Goal: Navigation & Orientation: Find specific page/section

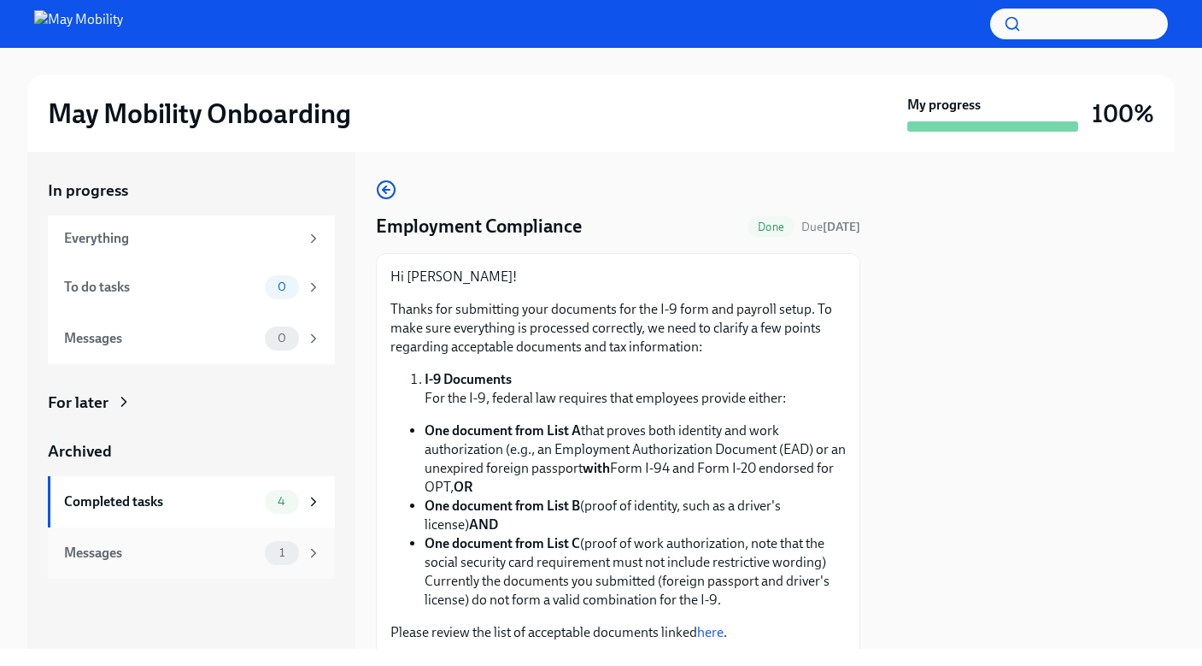
click at [170, 544] on div "Messages" at bounding box center [161, 552] width 194 height 19
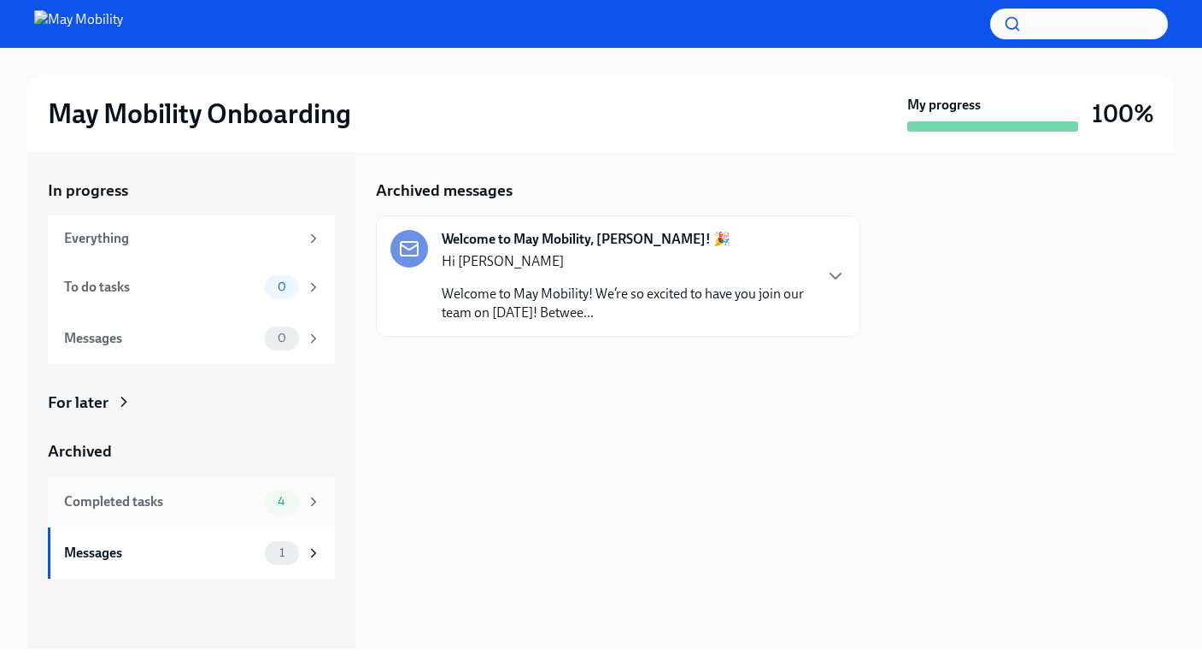
click at [199, 501] on div "Completed tasks" at bounding box center [161, 501] width 194 height 19
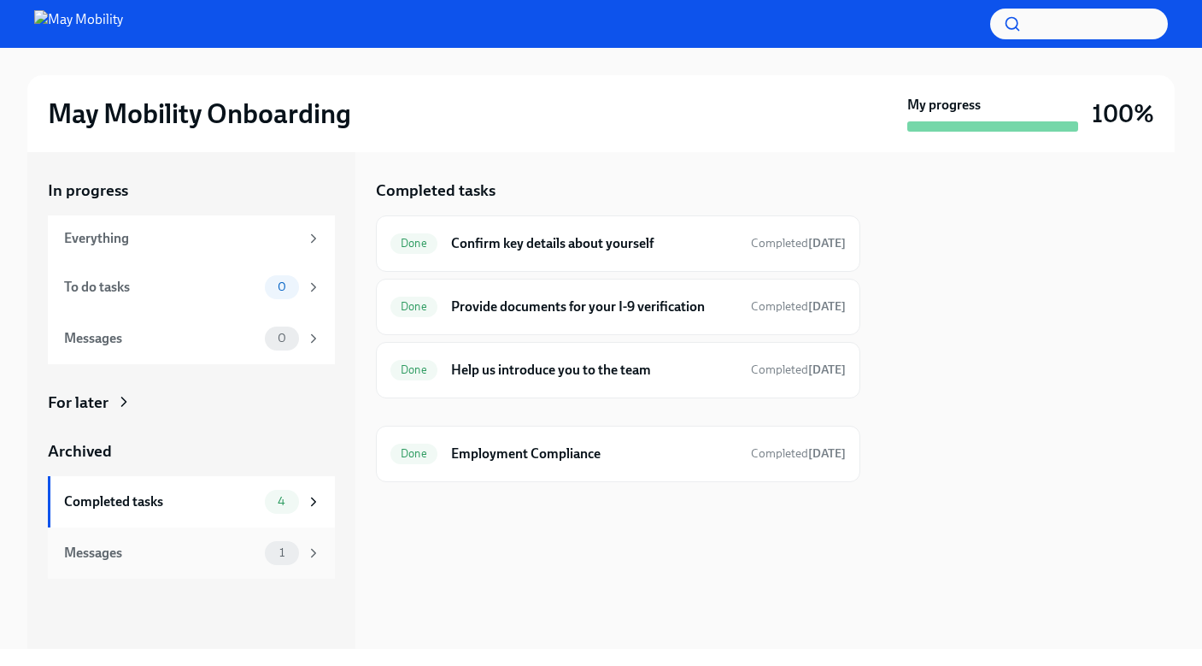
click at [201, 558] on div "Messages" at bounding box center [161, 552] width 194 height 19
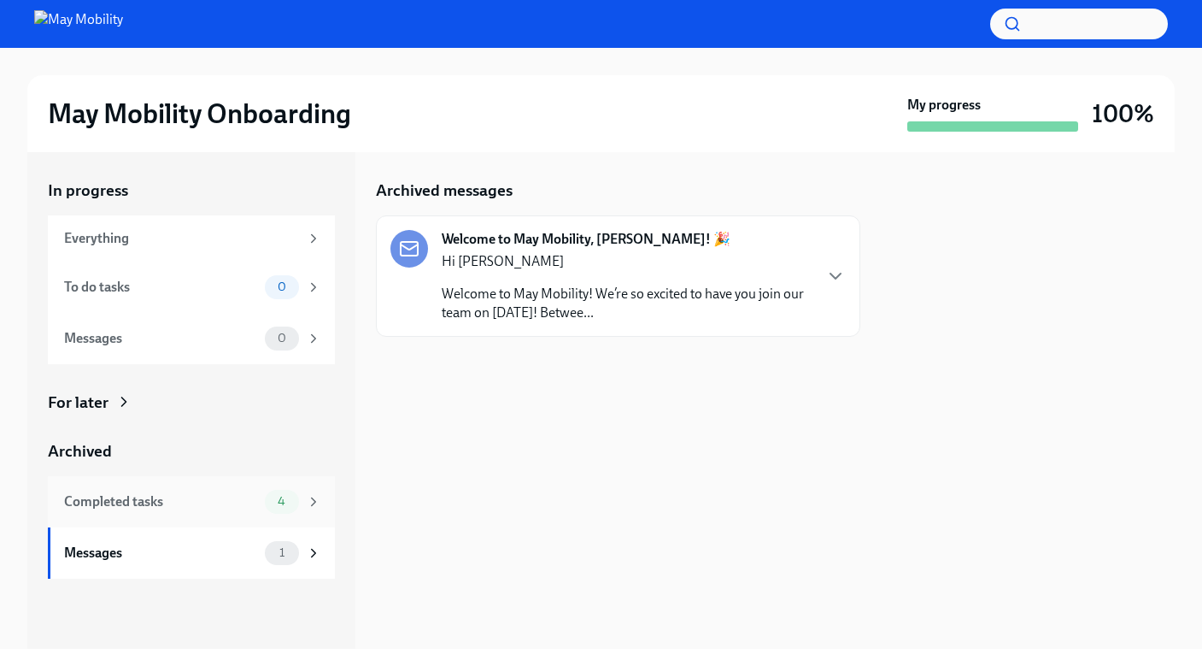
click at [242, 504] on div "Completed tasks" at bounding box center [161, 501] width 194 height 19
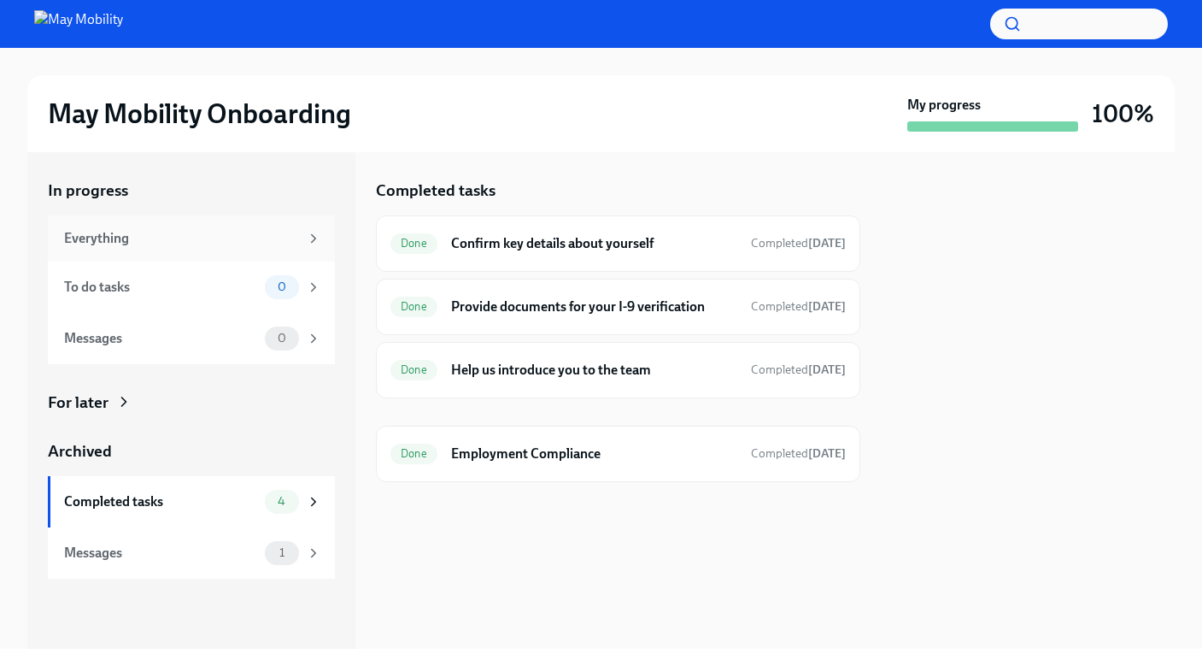
click at [259, 243] on div "Everything" at bounding box center [181, 238] width 235 height 19
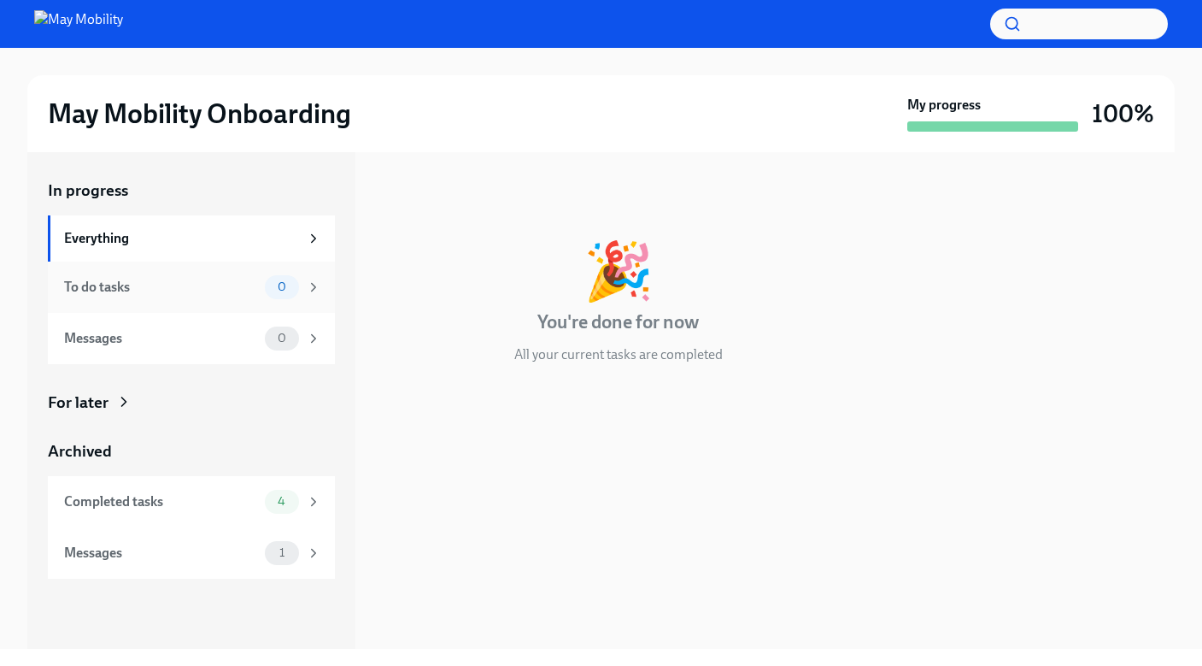
click at [256, 285] on div "To do tasks" at bounding box center [161, 287] width 194 height 19
click at [256, 315] on div "Messages 0" at bounding box center [191, 338] width 287 height 51
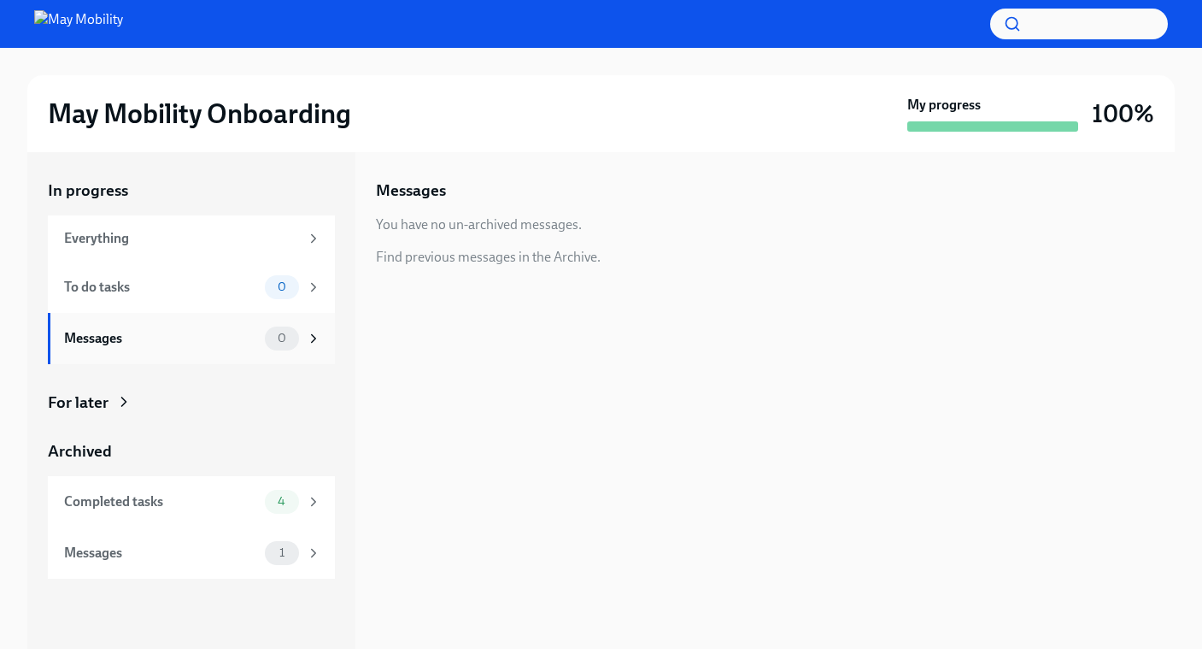
click at [256, 329] on div "Messages" at bounding box center [161, 338] width 194 height 19
click at [243, 495] on div "Completed tasks" at bounding box center [161, 501] width 194 height 19
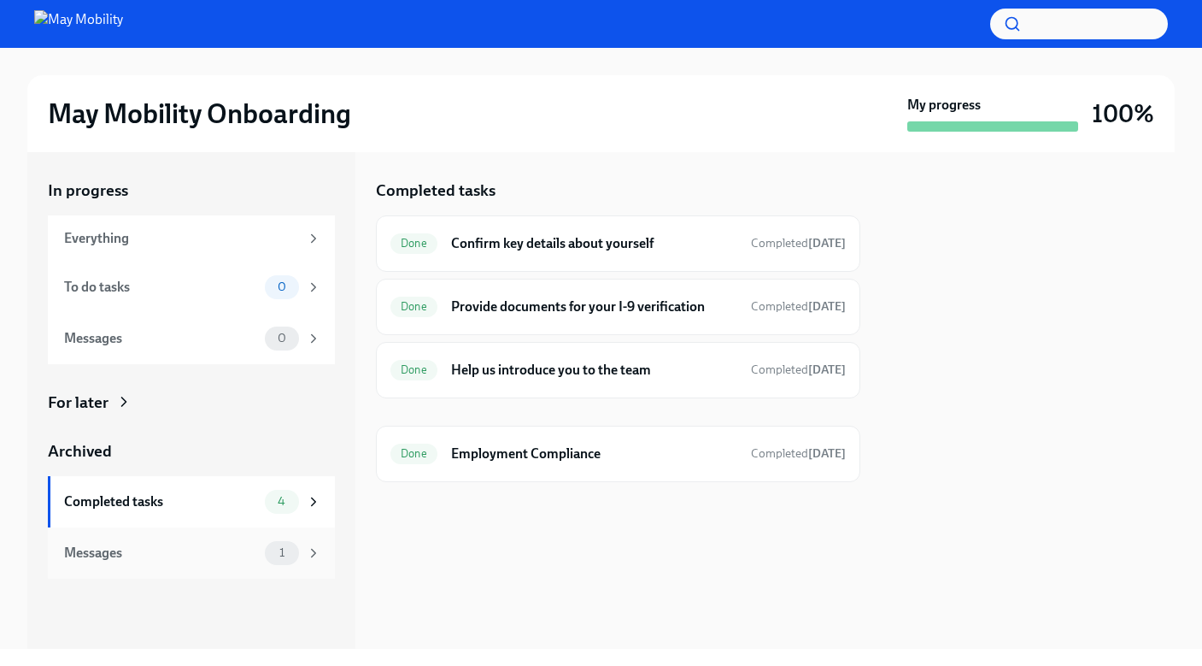
click at [242, 548] on div "Messages" at bounding box center [161, 552] width 194 height 19
